Goal: Task Accomplishment & Management: Use online tool/utility

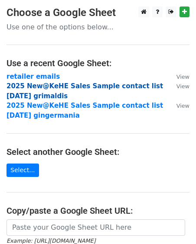
click at [71, 85] on strong "2025 New@KeHE Sales Sample contact list OCT 25 grimaldis" at bounding box center [84, 91] width 156 height 18
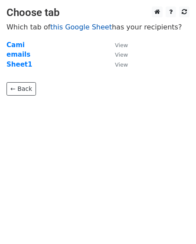
click at [86, 26] on link "this Google Sheet" at bounding box center [80, 27] width 61 height 8
click at [21, 54] on strong "emails" at bounding box center [18, 55] width 24 height 8
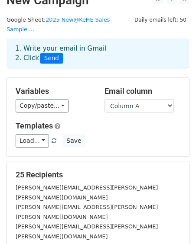
scroll to position [16, 0]
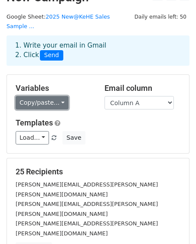
click at [56, 96] on link "Copy/paste..." at bounding box center [42, 102] width 53 height 13
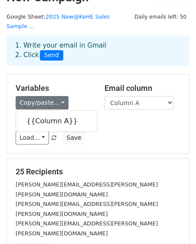
click at [82, 75] on div "Variables Copy/paste... {{Column A}} Email column Column A Templates Load... No…" at bounding box center [98, 114] width 182 height 78
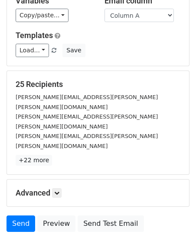
scroll to position [126, 0]
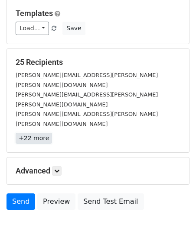
click at [35, 133] on link "+22 more" at bounding box center [34, 138] width 36 height 11
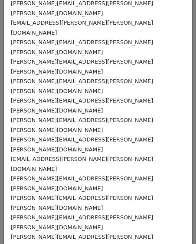
scroll to position [0, 0]
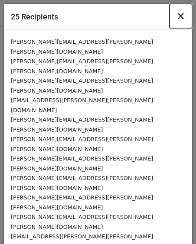
click at [184, 13] on span "×" at bounding box center [180, 16] width 9 height 12
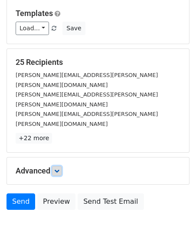
click at [59, 168] on icon at bounding box center [56, 170] width 5 height 5
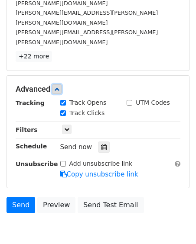
scroll to position [211, 0]
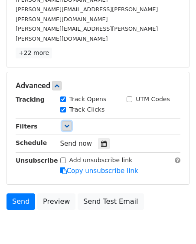
click at [65, 123] on icon at bounding box center [66, 125] width 5 height 5
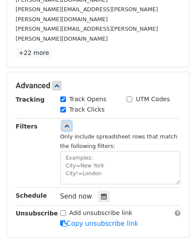
click at [65, 123] on icon at bounding box center [66, 125] width 5 height 5
